Goal: Information Seeking & Learning: Learn about a topic

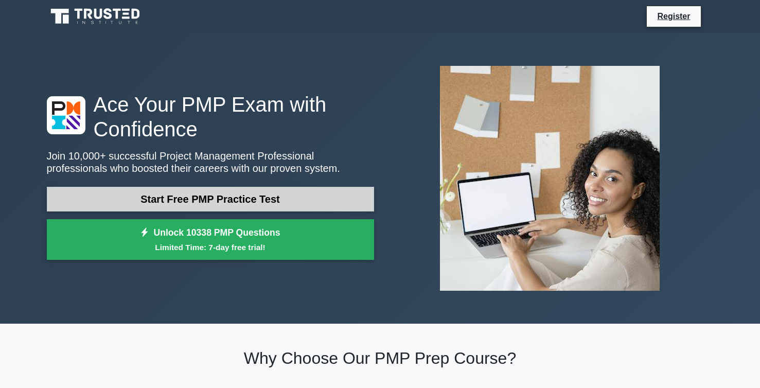
click at [217, 196] on link "Start Free PMP Practice Test" at bounding box center [210, 199] width 327 height 25
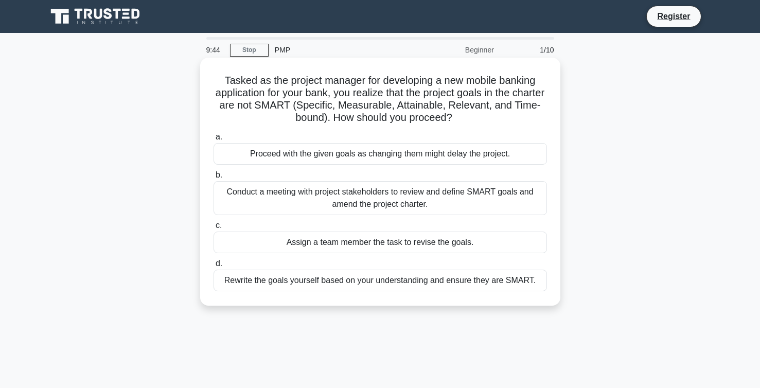
drag, startPoint x: 221, startPoint y: 78, endPoint x: 469, endPoint y: 118, distance: 251.4
click at [469, 118] on h5 "Tasked as the project manager for developing a new mobile banking application f…" at bounding box center [381, 99] width 336 height 50
click at [335, 197] on div "Conduct a meeting with project stakeholders to review and define SMART goals an…" at bounding box center [381, 198] width 334 height 34
click at [214, 179] on input "b. Conduct a meeting with project stakeholders to review and define SMART goals…" at bounding box center [214, 175] width 0 height 7
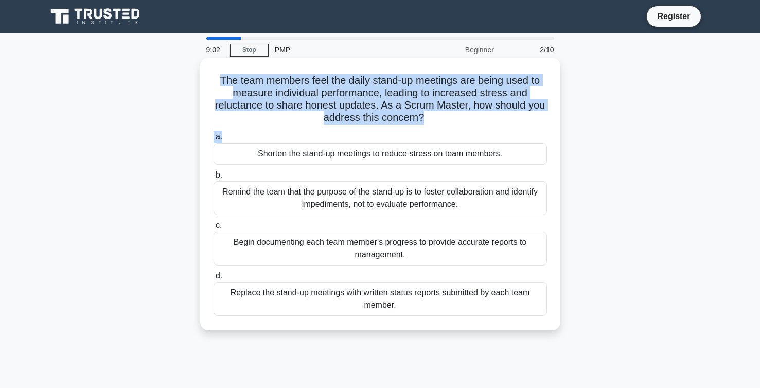
drag, startPoint x: 218, startPoint y: 81, endPoint x: 454, endPoint y: 130, distance: 241.4
click at [458, 138] on div "The team members feel the daily stand-up meetings are being used to measure ind…" at bounding box center [380, 194] width 352 height 265
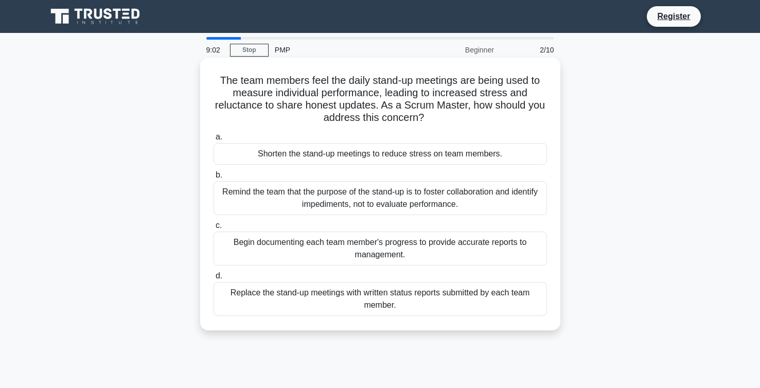
click at [452, 128] on div "The team members feel the daily stand-up meetings are being used to measure ind…" at bounding box center [380, 194] width 352 height 265
drag, startPoint x: 203, startPoint y: 79, endPoint x: 477, endPoint y: 126, distance: 277.8
click at [477, 126] on div "The team members feel the daily stand-up meetings are being used to measure ind…" at bounding box center [380, 194] width 360 height 273
click at [292, 111] on h5 "The team members feel the daily stand-up meetings are being used to measure ind…" at bounding box center [381, 99] width 336 height 50
drag, startPoint x: 262, startPoint y: 150, endPoint x: 503, endPoint y: 154, distance: 241.5
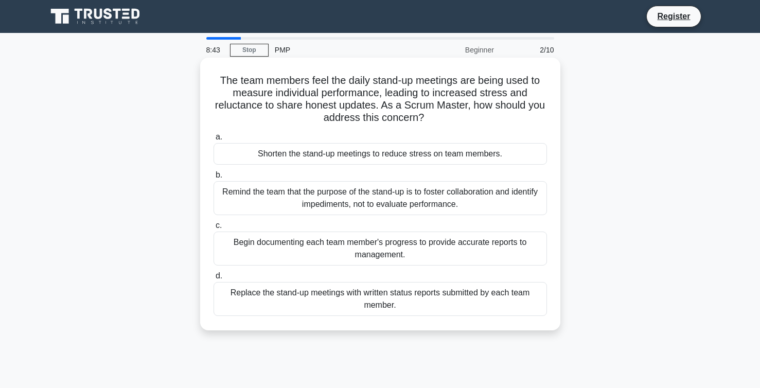
click at [503, 154] on div "Shorten the stand-up meetings to reduce stress on team members." at bounding box center [381, 154] width 334 height 22
click at [214, 141] on input "a. Shorten the stand-up meetings to reduce stress on team members." at bounding box center [214, 137] width 0 height 7
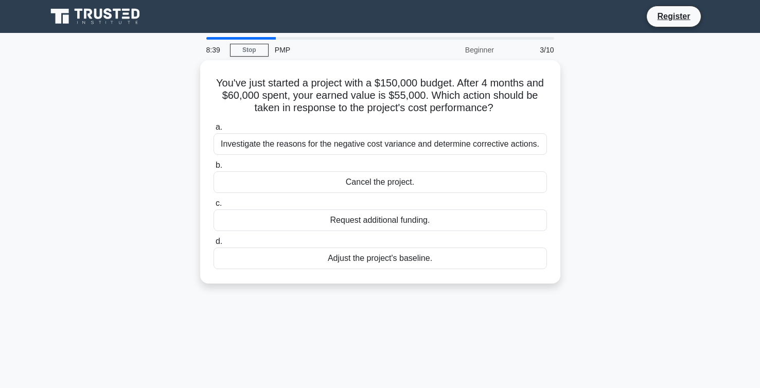
click at [219, 56] on div "8:39" at bounding box center [215, 50] width 30 height 21
click at [216, 51] on div "8:39" at bounding box center [215, 50] width 30 height 21
click at [260, 51] on link "Stop" at bounding box center [249, 50] width 39 height 13
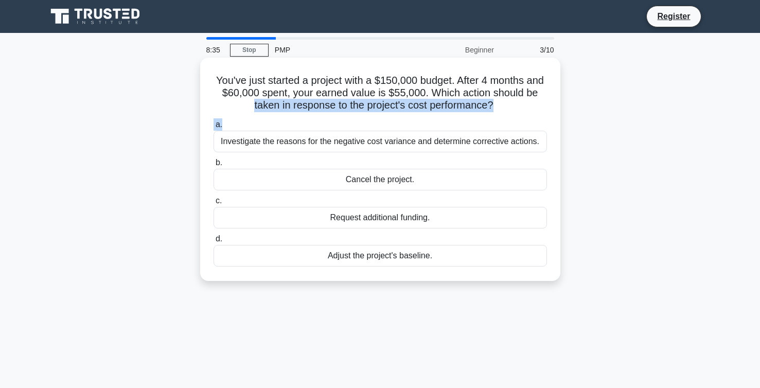
drag, startPoint x: 208, startPoint y: 102, endPoint x: 528, endPoint y: 124, distance: 321.0
click at [528, 124] on div "You've just started a project with a $150,000 budget. After 4 months and $60,00…" at bounding box center [380, 169] width 352 height 215
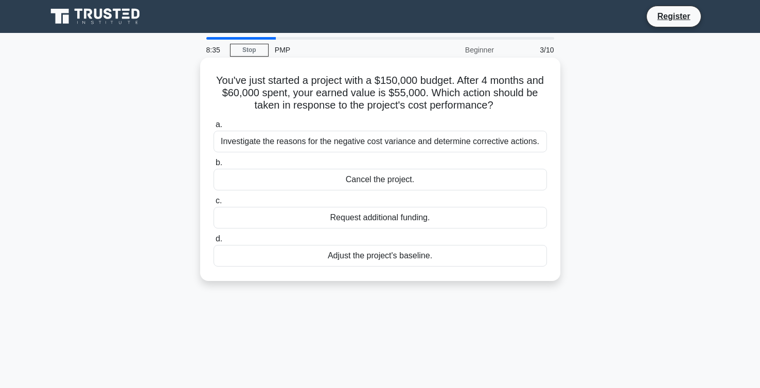
click at [498, 81] on h5 "You've just started a project with a $150,000 budget. After 4 months and $60,00…" at bounding box center [381, 93] width 336 height 38
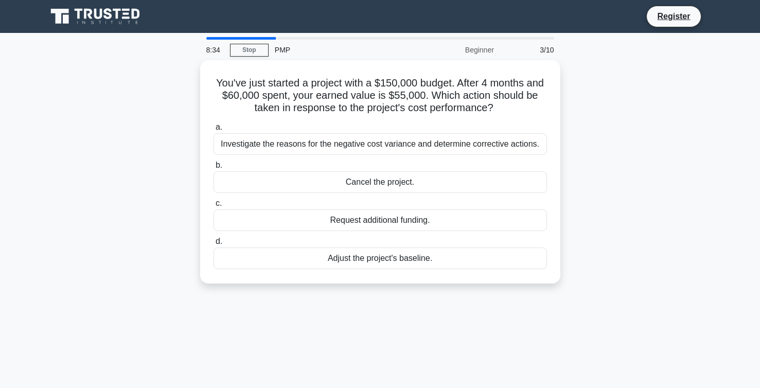
click at [554, 48] on div "3/10" at bounding box center [530, 50] width 60 height 21
click at [547, 50] on div "3/10" at bounding box center [530, 50] width 60 height 21
click at [483, 52] on div "Beginner" at bounding box center [455, 50] width 90 height 21
click at [216, 46] on div "8:32" at bounding box center [215, 50] width 30 height 21
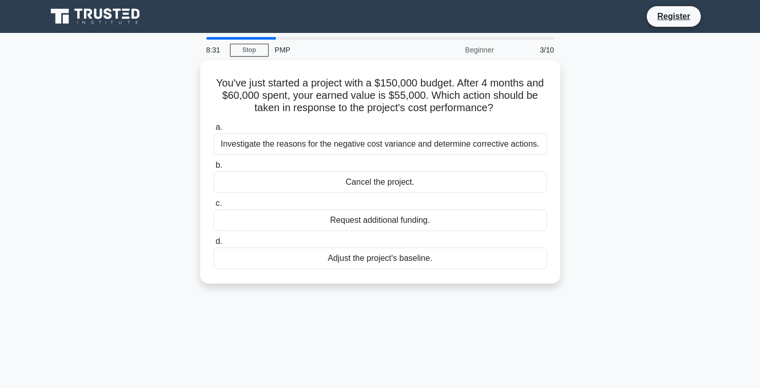
click at [232, 38] on div at bounding box center [240, 38] width 69 height 3
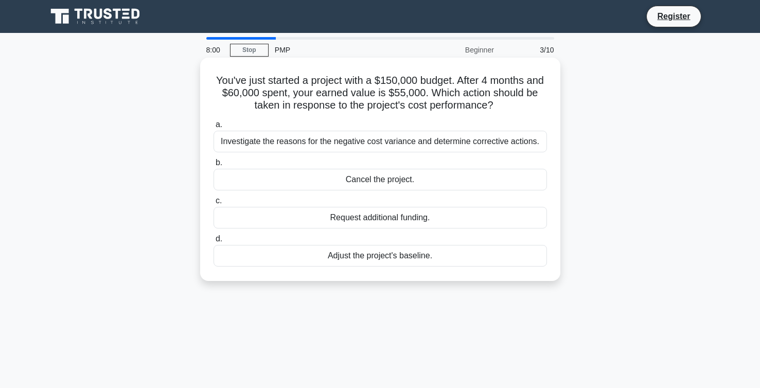
click at [356, 134] on div "Investigate the reasons for the negative cost variance and determine corrective…" at bounding box center [381, 142] width 334 height 22
click at [214, 128] on input "a. Investigate the reasons for the negative cost variance and determine correct…" at bounding box center [214, 124] width 0 height 7
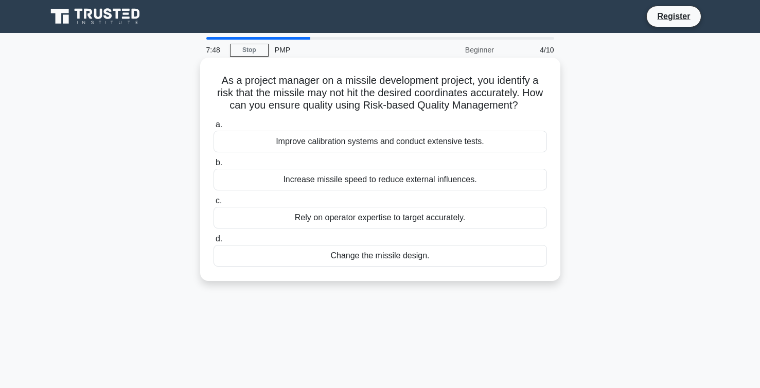
drag, startPoint x: 222, startPoint y: 79, endPoint x: 533, endPoint y: 103, distance: 312.4
click at [533, 103] on h5 "As a project manager on a missile development project, you identify a risk that…" at bounding box center [381, 93] width 336 height 38
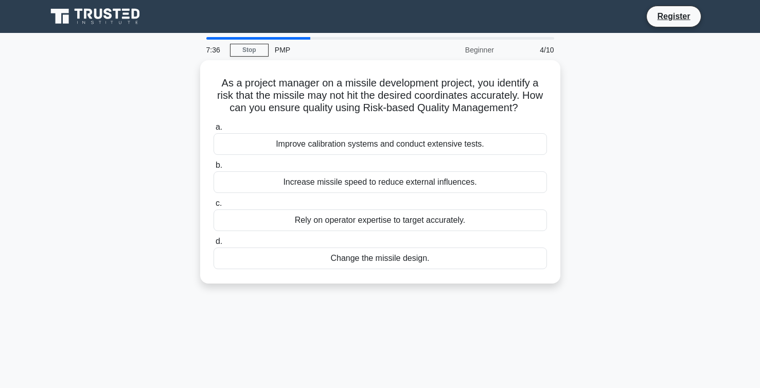
click at [653, 200] on div "As a project manager on a missile development project, you identify a risk that…" at bounding box center [381, 178] width 680 height 236
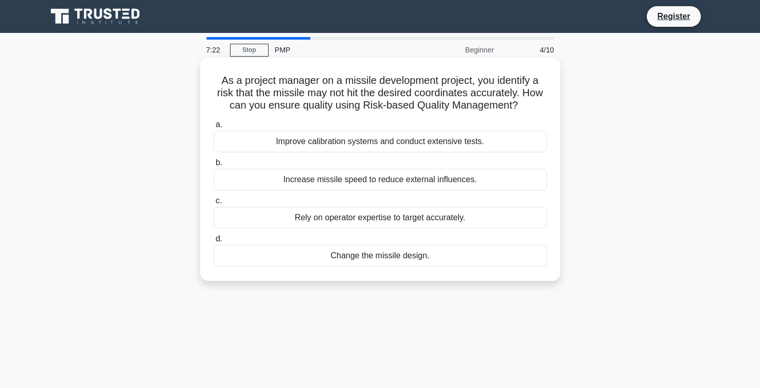
click at [441, 146] on div "Improve calibration systems and conduct extensive tests." at bounding box center [381, 142] width 334 height 22
click at [214, 128] on input "a. Improve calibration systems and conduct extensive tests." at bounding box center [214, 124] width 0 height 7
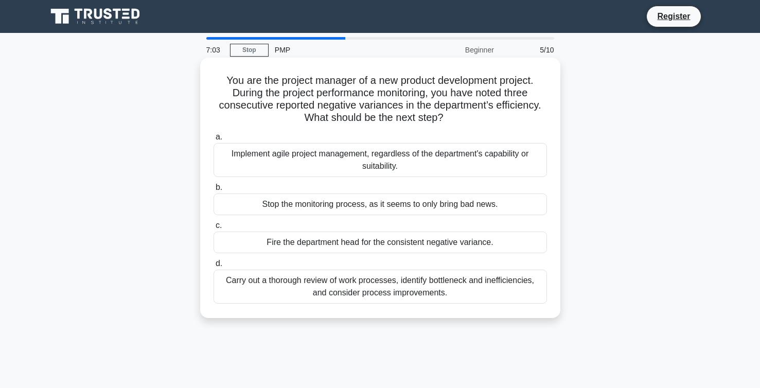
drag, startPoint x: 268, startPoint y: 78, endPoint x: 471, endPoint y: 119, distance: 207.6
click at [471, 119] on h5 "You are the project manager of a new product development project. During the pr…" at bounding box center [381, 99] width 336 height 50
click at [510, 284] on div "Carry out a thorough review of work processes, identify bottleneck and ineffici…" at bounding box center [381, 287] width 334 height 34
click at [214, 267] on input "d. Carry out a thorough review of work processes, identify bottleneck and ineff…" at bounding box center [214, 263] width 0 height 7
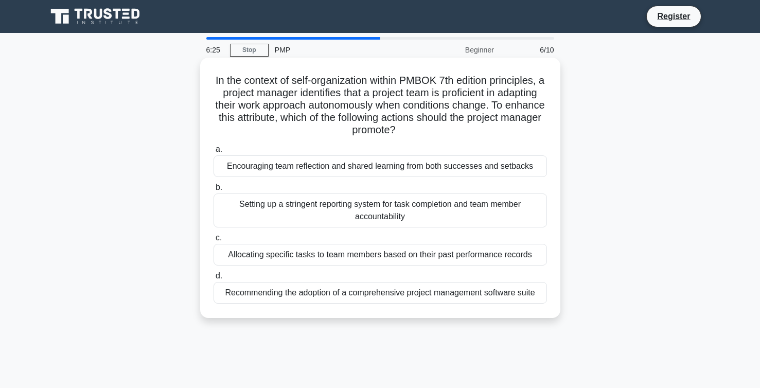
drag, startPoint x: 208, startPoint y: 79, endPoint x: 416, endPoint y: 129, distance: 214.0
click at [416, 129] on div "In the context of self-organization within PMBOK 7th edition principles, a proj…" at bounding box center [380, 188] width 352 height 252
click at [383, 198] on div "Setting up a stringent reporting system for task completion and team member acc…" at bounding box center [381, 211] width 334 height 34
click at [214, 191] on input "b. Setting up a stringent reporting system for task completion and team member …" at bounding box center [214, 187] width 0 height 7
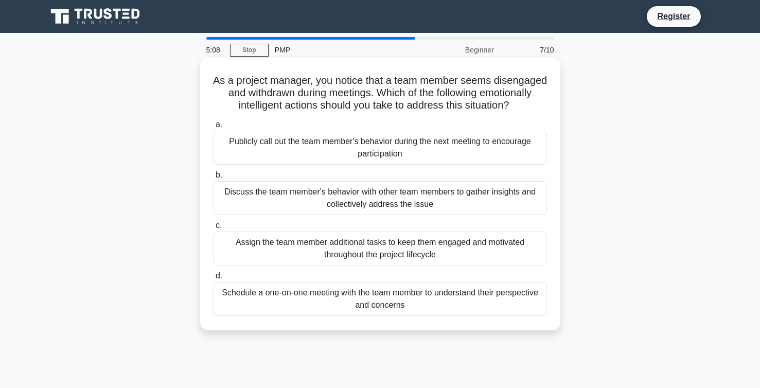
click at [475, 298] on div "Schedule a one-on-one meeting with the team member to understand their perspect…" at bounding box center [381, 299] width 334 height 34
click at [214, 280] on input "d. Schedule a one-on-one meeting with the team member to understand their persp…" at bounding box center [214, 276] width 0 height 7
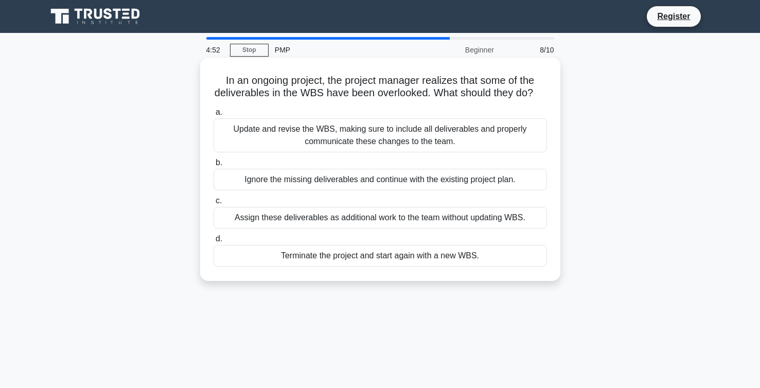
drag, startPoint x: 491, startPoint y: 88, endPoint x: 235, endPoint y: 69, distance: 256.0
click at [235, 69] on div "In an ongoing project, the project manager realizes that some of the deliverabl…" at bounding box center [380, 169] width 352 height 215
click at [361, 130] on div "Update and revise the WBS, making sure to include all deliverables and properly…" at bounding box center [381, 135] width 334 height 34
click at [214, 116] on input "a. Update and revise the WBS, making sure to include all deliverables and prope…" at bounding box center [214, 112] width 0 height 7
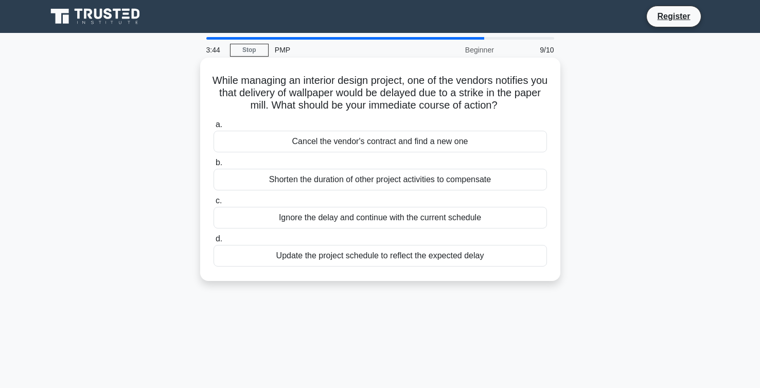
drag, startPoint x: 218, startPoint y: 80, endPoint x: 539, endPoint y: 106, distance: 322.3
click at [539, 106] on h5 "While managing an interior design project, one of the vendors notifies you that…" at bounding box center [381, 93] width 336 height 38
click at [414, 178] on div "Shorten the duration of other project activities to compensate" at bounding box center [381, 180] width 334 height 22
click at [214, 166] on input "b. Shorten the duration of other project activities to compensate" at bounding box center [214, 163] width 0 height 7
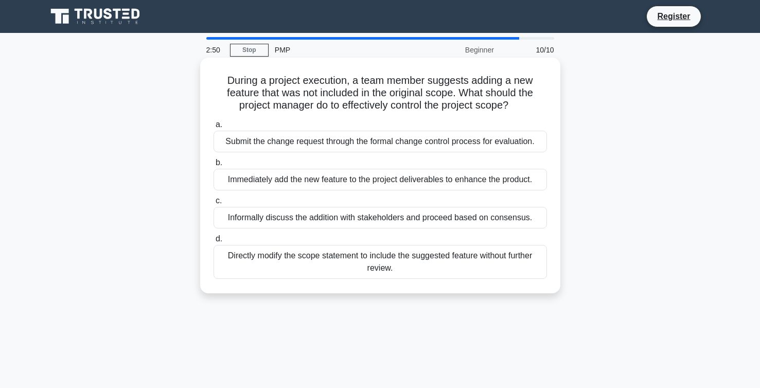
click at [416, 222] on div "Informally discuss the addition with stakeholders and proceed based on consensu…" at bounding box center [381, 218] width 334 height 22
click at [214, 204] on input "c. Informally discuss the addition with stakeholders and proceed based on conse…" at bounding box center [214, 201] width 0 height 7
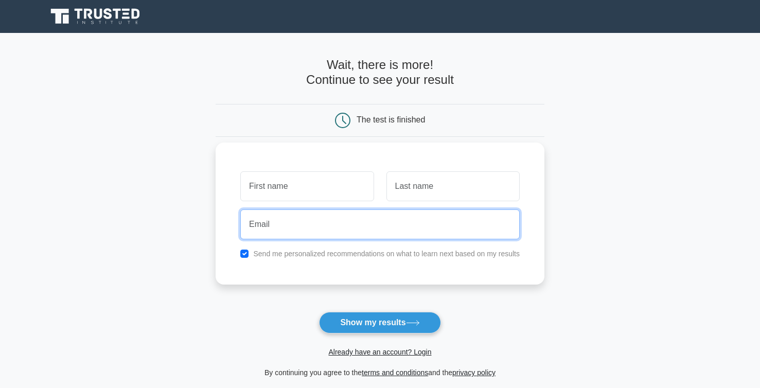
type input "kondratyeva.alena@gmail.com"
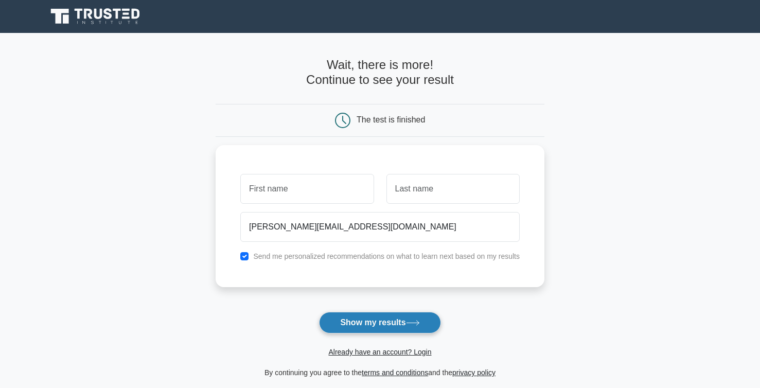
click at [384, 325] on button "Show my results" at bounding box center [379, 323] width 121 height 22
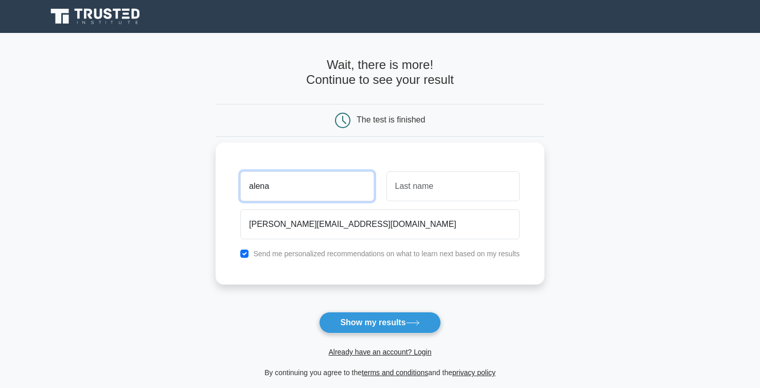
type input "alena"
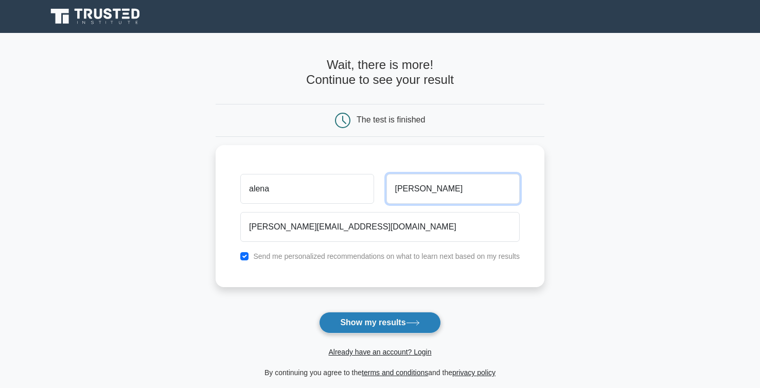
type input "kondra"
click at [411, 318] on button "Show my results" at bounding box center [379, 323] width 121 height 22
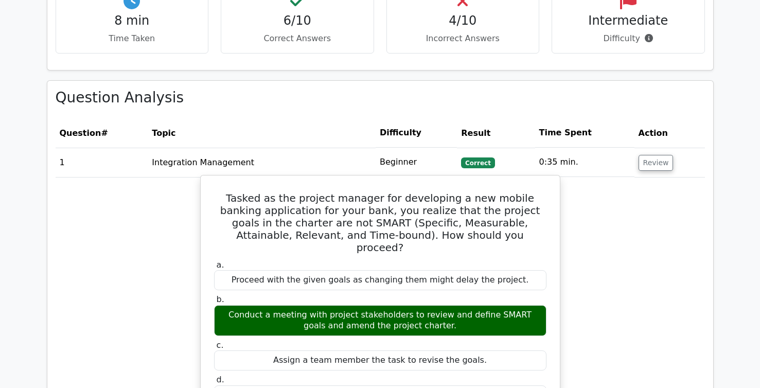
scroll to position [849, 0]
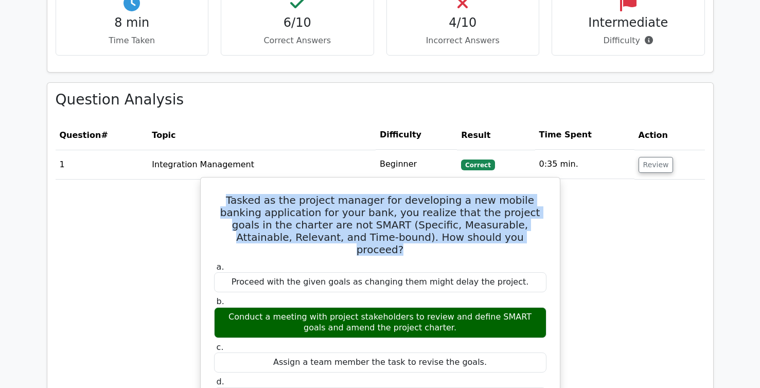
drag, startPoint x: 224, startPoint y: 189, endPoint x: 472, endPoint y: 222, distance: 249.8
click at [472, 222] on h5 "Tasked as the project manager for developing a new mobile banking application f…" at bounding box center [380, 225] width 335 height 62
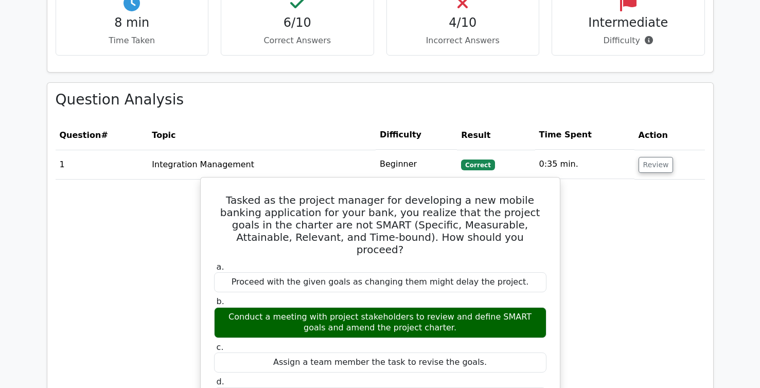
click at [373, 307] on div "Conduct a meeting with project stakeholders to review and define SMART goals an…" at bounding box center [380, 322] width 333 height 31
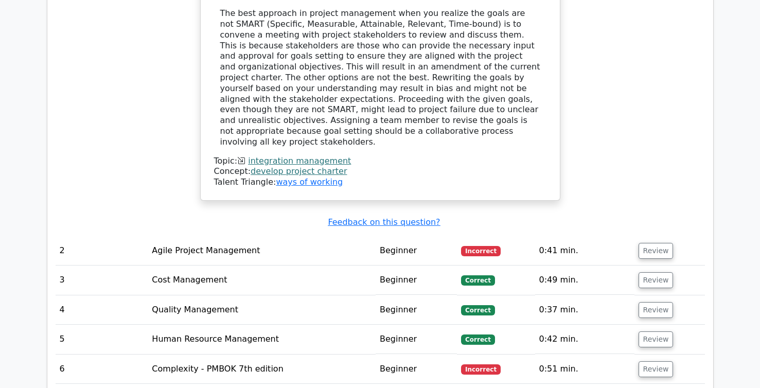
scroll to position [1320, 0]
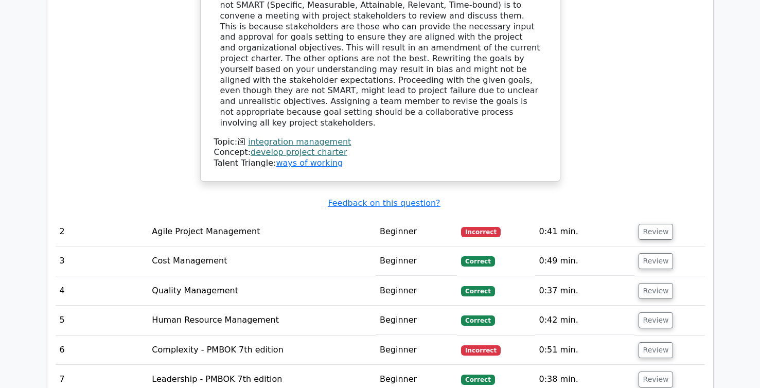
click at [224, 217] on td "Agile Project Management" at bounding box center [262, 231] width 228 height 29
click at [651, 224] on button "Review" at bounding box center [656, 232] width 35 height 16
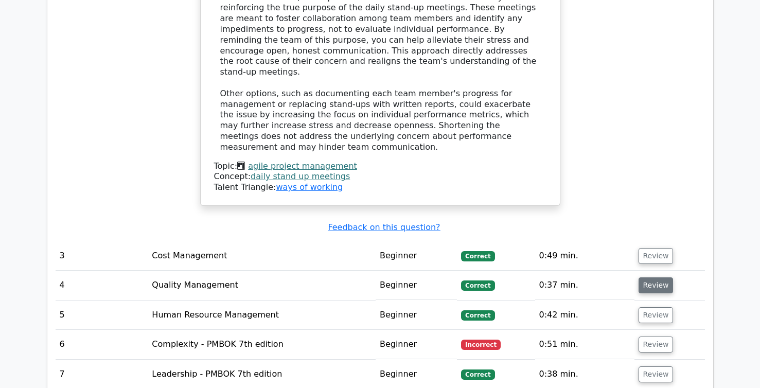
scroll to position [1857, 0]
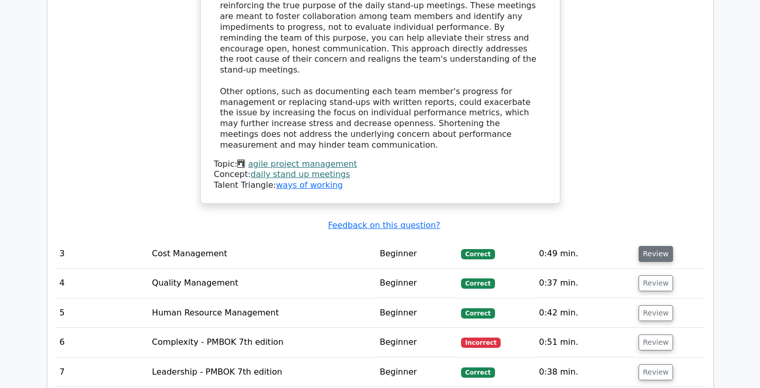
click at [651, 246] on button "Review" at bounding box center [656, 254] width 35 height 16
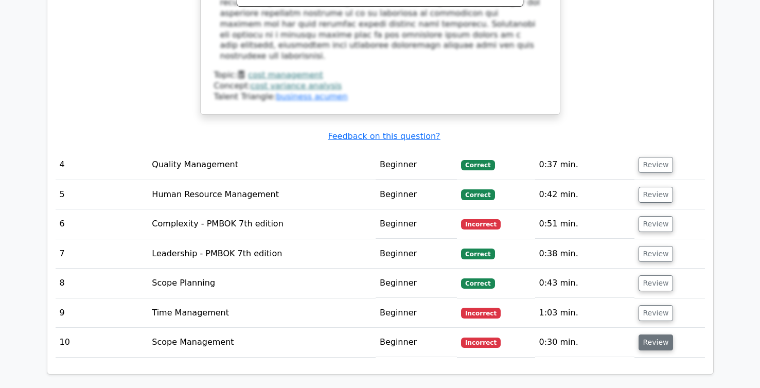
scroll to position [2393, 0]
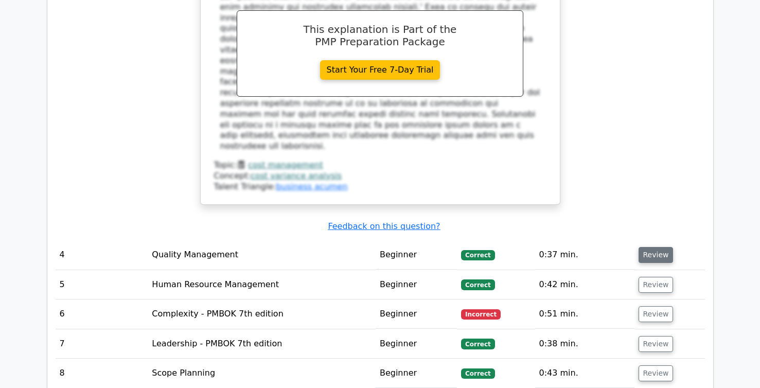
click at [646, 247] on button "Review" at bounding box center [656, 255] width 35 height 16
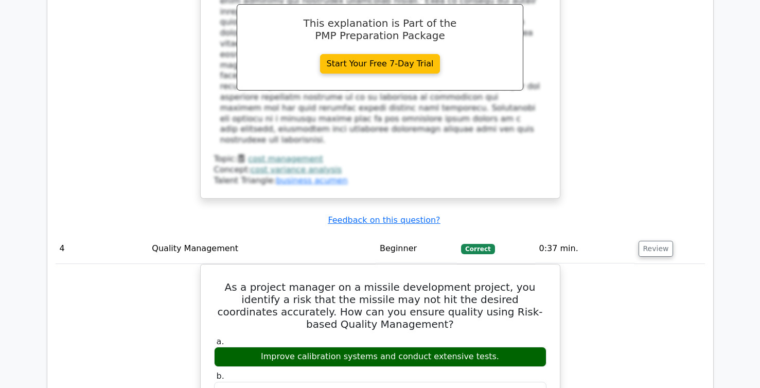
scroll to position [2376, 0]
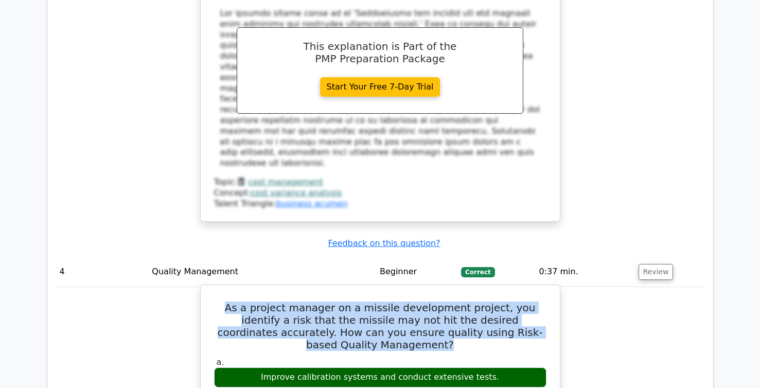
drag, startPoint x: 219, startPoint y: 174, endPoint x: 514, endPoint y: 203, distance: 296.4
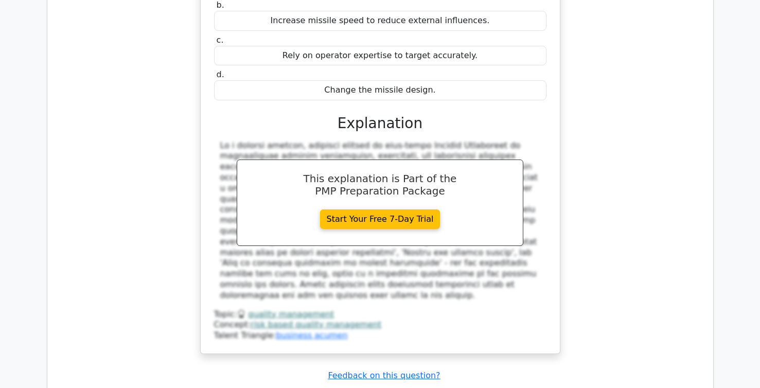
scroll to position [2805, 0]
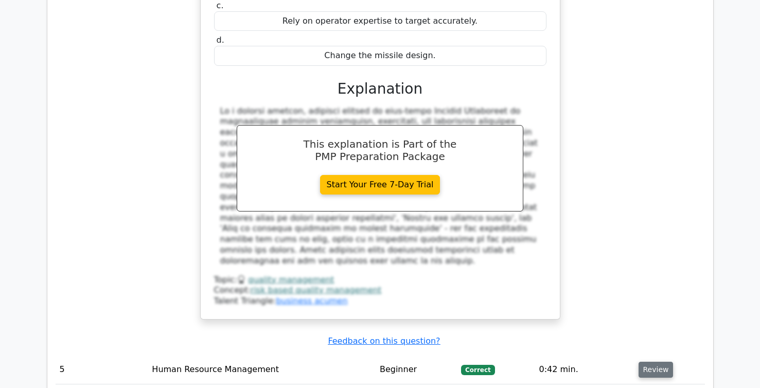
click at [646, 362] on button "Review" at bounding box center [656, 370] width 35 height 16
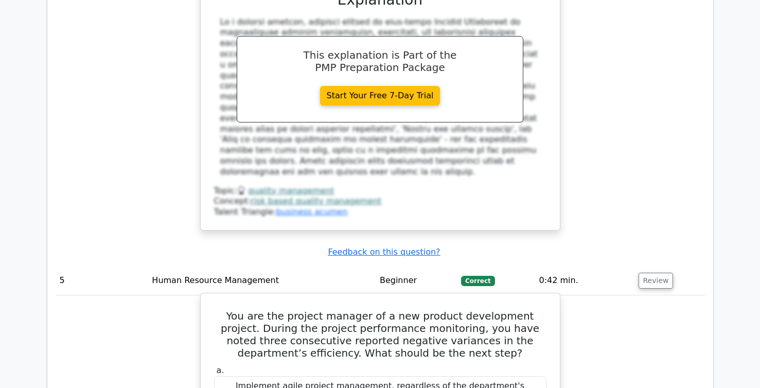
scroll to position [2892, 0]
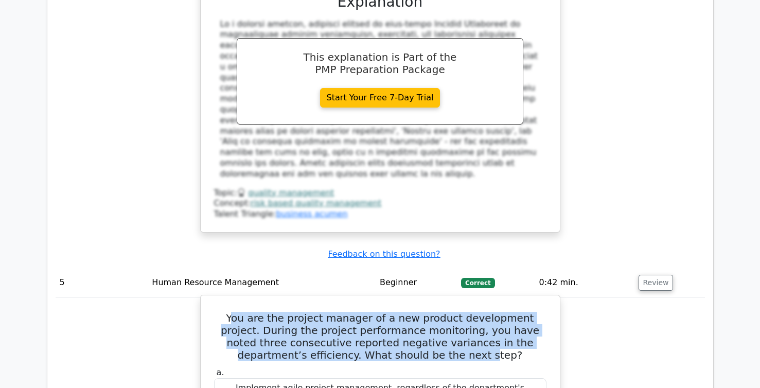
drag, startPoint x: 232, startPoint y: 142, endPoint x: 431, endPoint y: 178, distance: 202.5
click at [431, 312] on h5 "You are the project manager of a new product development project. During the pr…" at bounding box center [380, 336] width 335 height 49
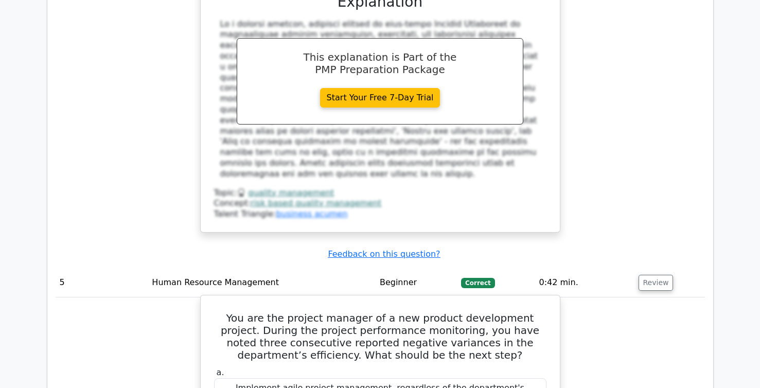
click at [432, 312] on h5 "You are the project manager of a new product development project. During the pr…" at bounding box center [380, 336] width 335 height 49
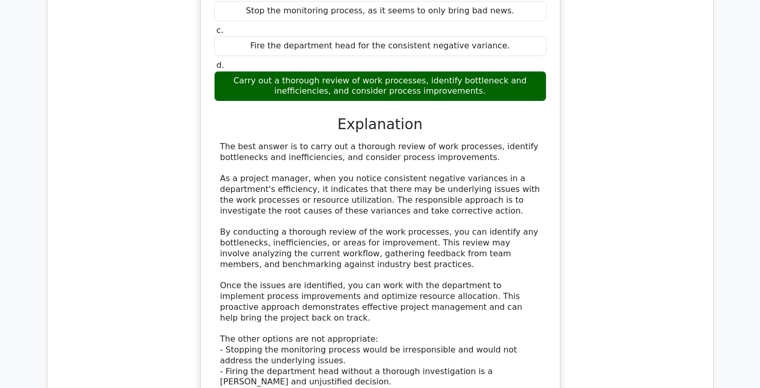
scroll to position [3417, 0]
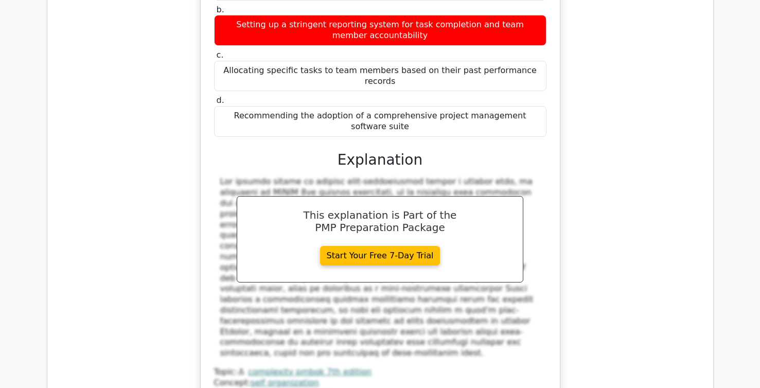
scroll to position [3989, 0]
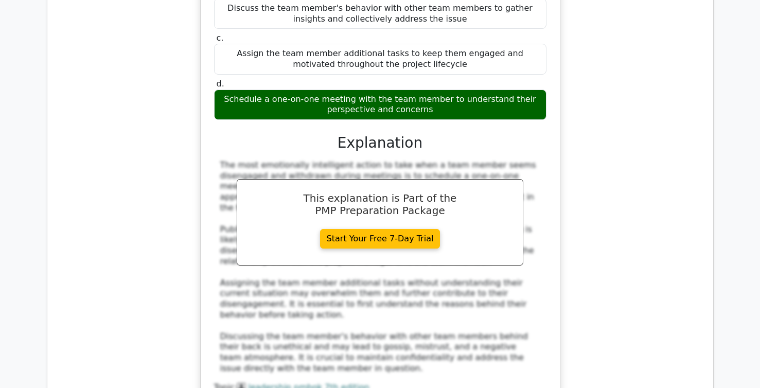
scroll to position [4586, 0]
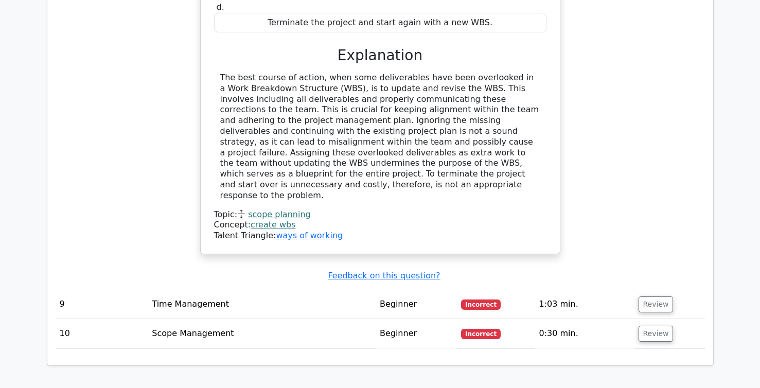
scroll to position [4979, 0]
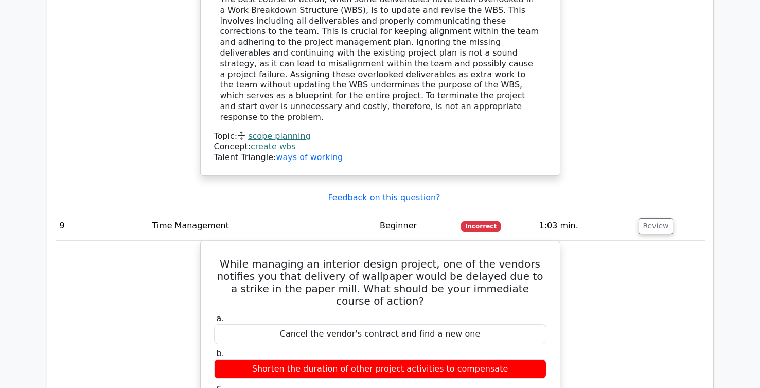
scroll to position [5369, 0]
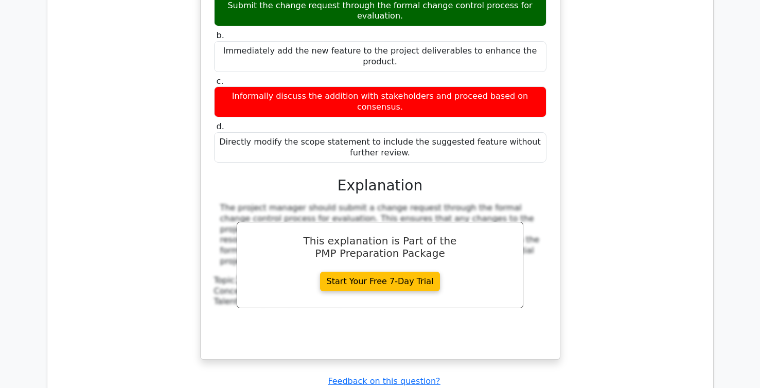
scroll to position [6301, 0]
